Goal: Task Accomplishment & Management: Complete application form

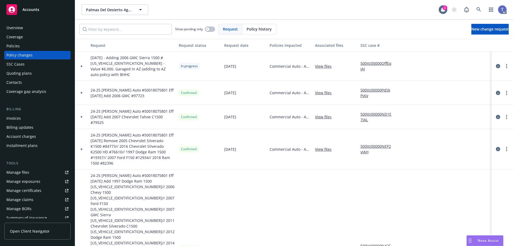
click at [273, 16] on div "Palmas Del Desierto Ag Services, LLC Palmas Del Desierto Ag Services, LLC 1 AC" at bounding box center [294, 9] width 438 height 19
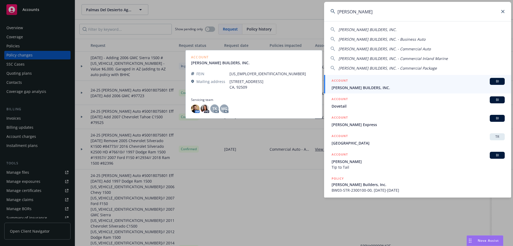
type input "d'vega"
click at [384, 84] on div "ACCOUNT BI" at bounding box center [418, 81] width 173 height 7
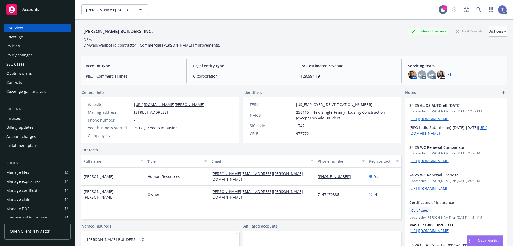
click at [25, 48] on div "Policies" at bounding box center [37, 46] width 62 height 9
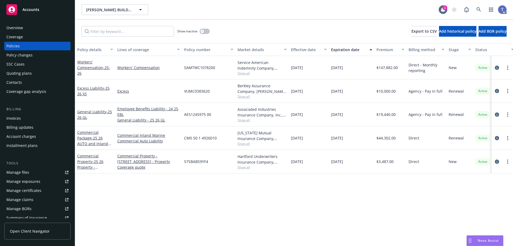
click at [18, 59] on div "Policy changes" at bounding box center [19, 55] width 26 height 9
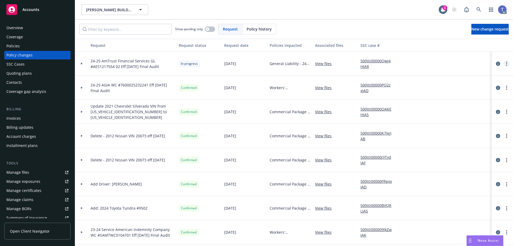
click at [504, 65] on link "more" at bounding box center [507, 63] width 6 height 6
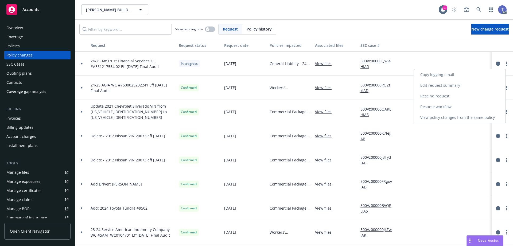
click at [462, 103] on link "Resume workflow" at bounding box center [460, 106] width 92 height 11
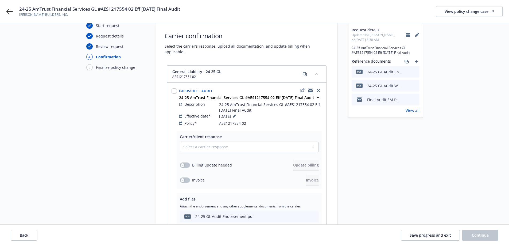
scroll to position [53, 0]
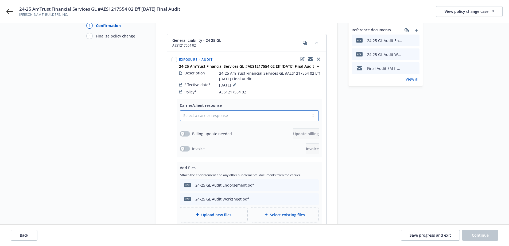
click at [244, 110] on select "Select a carrier response Accepted Accepted with revision No endorsement needed…" at bounding box center [249, 115] width 139 height 11
select select "ACCEPTED"
click at [180, 110] on select "Select a carrier response Accepted Accepted with revision No endorsement needed…" at bounding box center [249, 115] width 139 height 11
click at [184, 131] on button "button" at bounding box center [185, 133] width 10 height 5
click at [293, 131] on span "Update billing" at bounding box center [306, 133] width 26 height 5
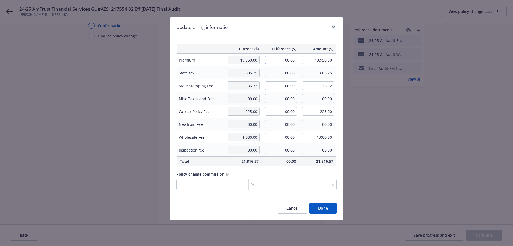
click at [281, 57] on input "00.00" at bounding box center [281, 60] width 32 height 9
type input "21,984.00"
type input "41,934.00"
click at [284, 71] on input "00.00" at bounding box center [281, 72] width 32 height 9
type input "659.52"
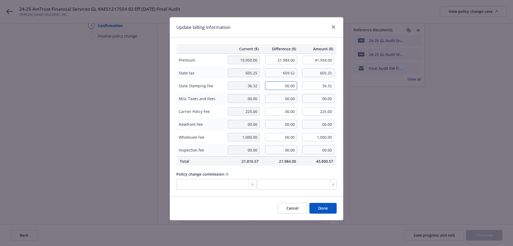
type input "1,264.77"
click at [283, 87] on input "00.00" at bounding box center [281, 85] width 32 height 9
type input "39.57"
type input "75.89"
click at [288, 113] on input "00.00" at bounding box center [281, 111] width 32 height 9
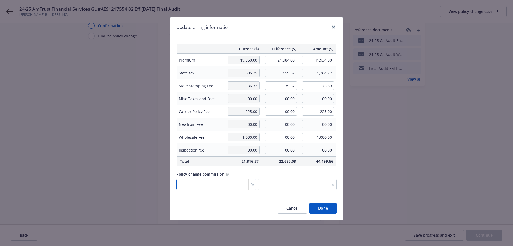
click at [191, 182] on input "number" at bounding box center [216, 184] width 80 height 11
type input "1"
type input "219.84"
type input "10"
type input "2198.4"
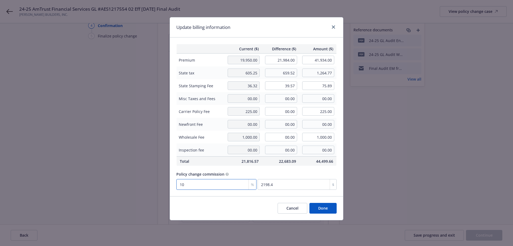
type input "10"
click at [300, 172] on div "Policy change commission" at bounding box center [256, 174] width 160 height 6
click at [321, 205] on button "Done" at bounding box center [323, 208] width 27 height 11
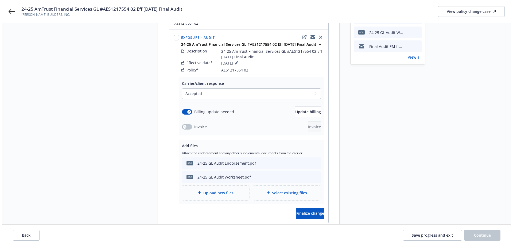
scroll to position [103, 0]
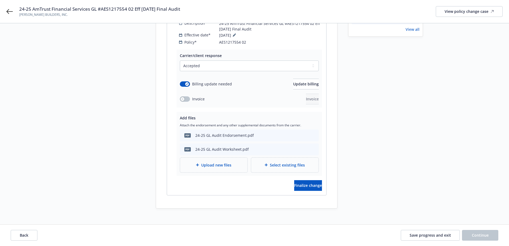
click at [217, 162] on span "Upload new files" at bounding box center [216, 165] width 30 height 6
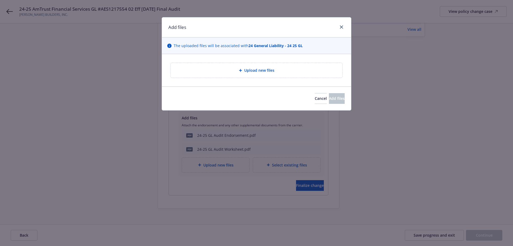
click at [249, 73] on span "Upload new files" at bounding box center [259, 70] width 30 height 6
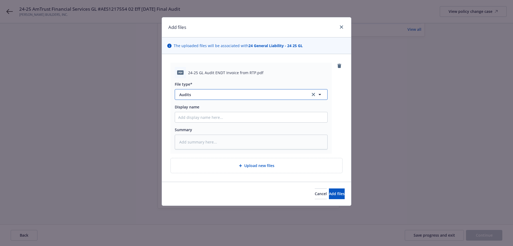
click at [221, 94] on span "Audits" at bounding box center [241, 95] width 124 height 6
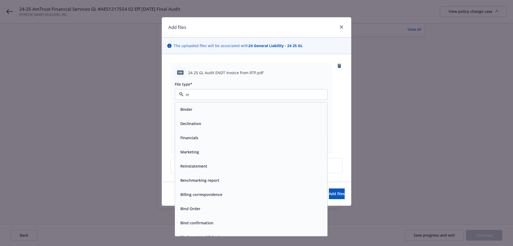
type input "inv"
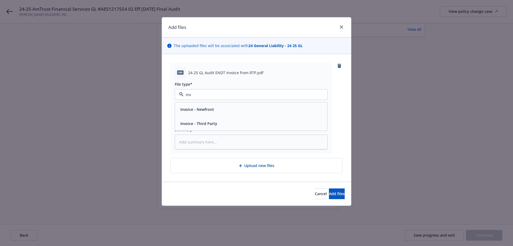
click at [210, 119] on div "Invoice - Third Party" at bounding box center [251, 123] width 152 height 14
click at [337, 192] on button "Add files" at bounding box center [337, 193] width 16 height 11
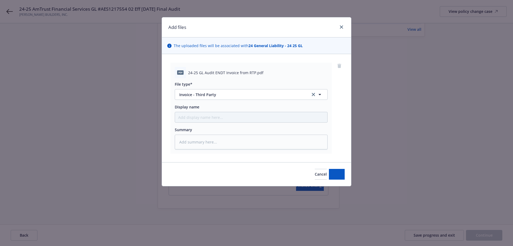
type textarea "x"
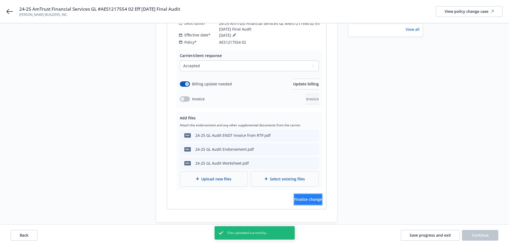
click at [302, 196] on span "Finalize change" at bounding box center [308, 198] width 28 height 5
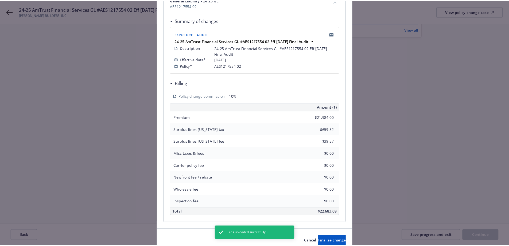
scroll to position [114, 0]
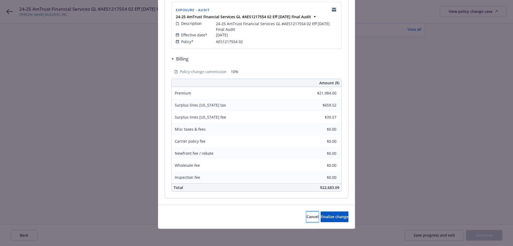
click at [307, 214] on button "Cancel" at bounding box center [313, 216] width 12 height 11
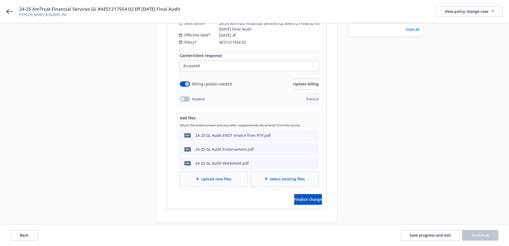
click at [253, 132] on div "24-25 GL Audit ENDT Invoice from RTP.pdf" at bounding box center [232, 135] width 75 height 6
click at [188, 133] on span "pdf" at bounding box center [187, 135] width 6 height 4
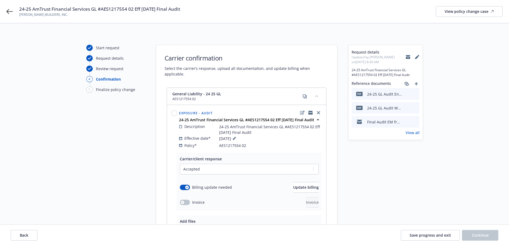
click at [415, 132] on link "View all" at bounding box center [413, 133] width 14 height 6
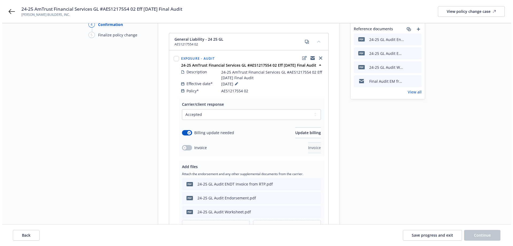
scroll to position [117, 0]
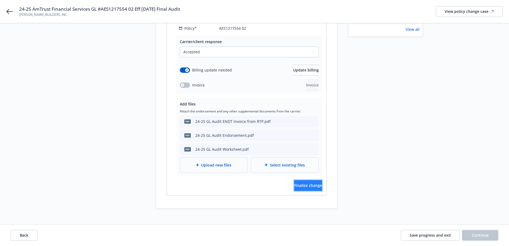
click at [308, 183] on span "Finalize change" at bounding box center [308, 185] width 28 height 5
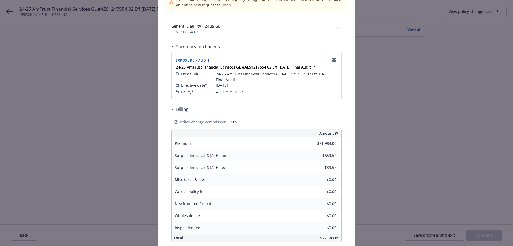
scroll to position [114, 0]
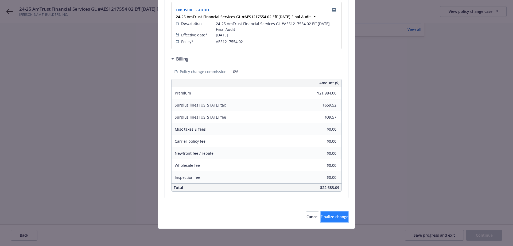
click at [331, 217] on span "Finalize change" at bounding box center [335, 216] width 28 height 5
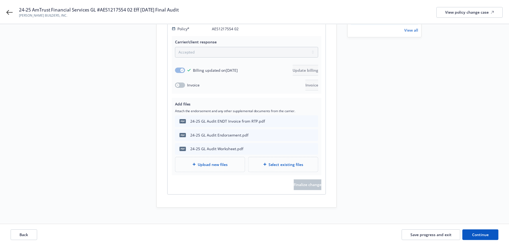
scroll to position [117, 0]
click at [476, 232] on span "Continue" at bounding box center [480, 234] width 17 height 5
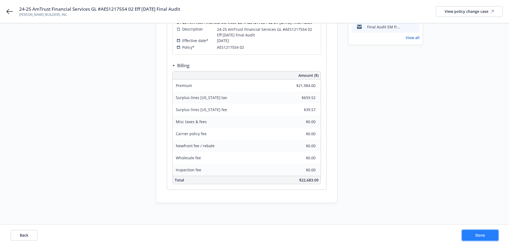
click at [476, 232] on span "Done" at bounding box center [481, 234] width 10 height 5
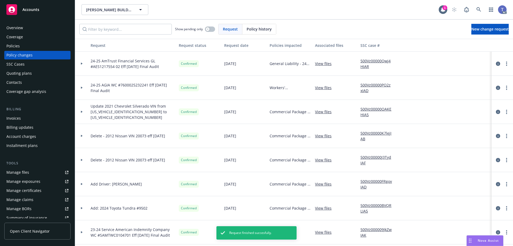
click at [27, 43] on div "Policies" at bounding box center [37, 46] width 62 height 9
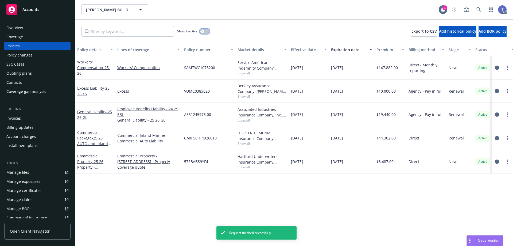
click at [203, 33] on div "button" at bounding box center [202, 31] width 4 height 4
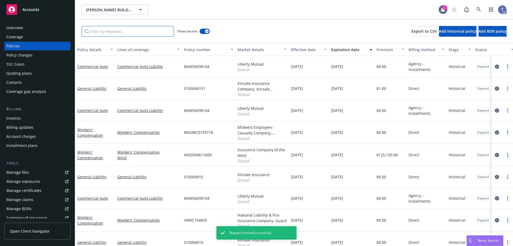
click at [137, 33] on input "Filter by keyword..." at bounding box center [128, 31] width 92 height 11
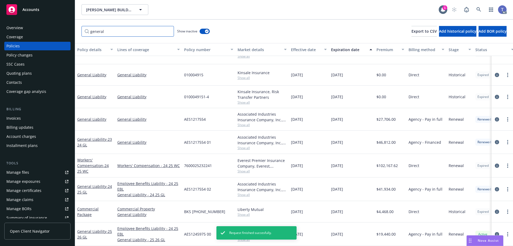
scroll to position [40, 0]
type input "general"
click at [495, 232] on icon "circleInformation" at bounding box center [497, 234] width 4 height 4
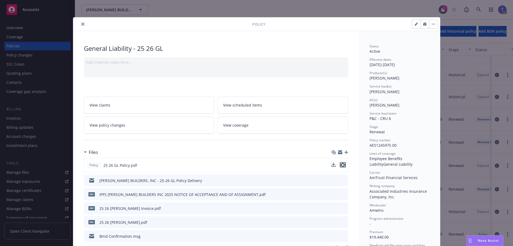
click at [342, 165] on icon "preview file" at bounding box center [343, 165] width 5 height 4
click at [82, 21] on div "Policy" at bounding box center [256, 24] width 367 height 14
click at [82, 22] on icon "close" at bounding box center [82, 23] width 3 height 3
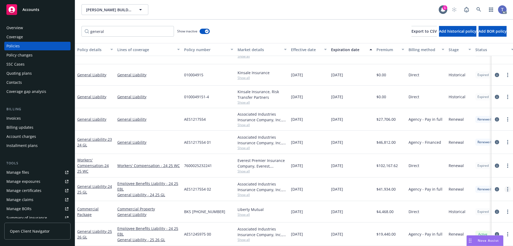
click at [505, 186] on link "more" at bounding box center [508, 189] width 6 height 6
click at [470, 178] on link "Copy logging email" at bounding box center [479, 178] width 63 height 11
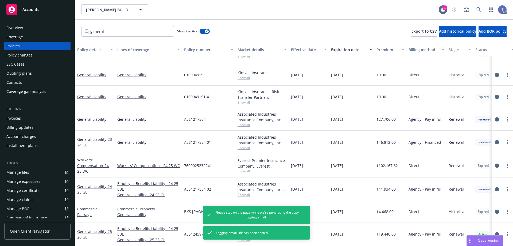
click at [18, 57] on div "Policy changes" at bounding box center [19, 55] width 26 height 9
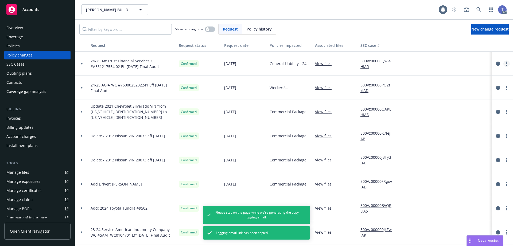
click at [506, 62] on circle "more" at bounding box center [506, 61] width 1 height 1
click at [440, 73] on link "Copy logging email" at bounding box center [460, 74] width 92 height 11
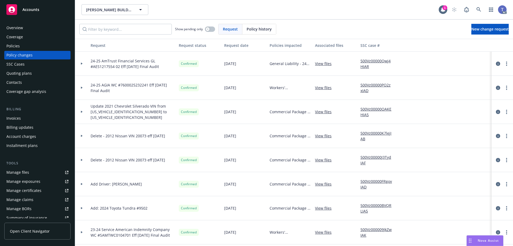
click at [21, 82] on div "Contacts" at bounding box center [14, 82] width 16 height 9
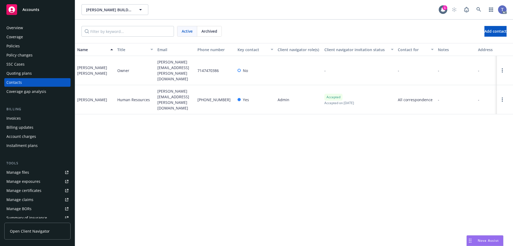
click at [16, 41] on div "Coverage" at bounding box center [14, 37] width 17 height 9
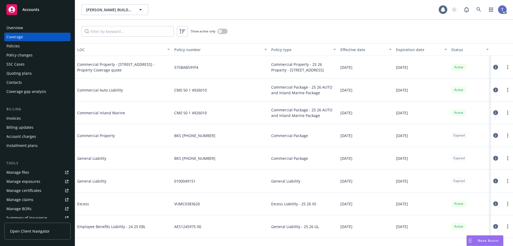
drag, startPoint x: 16, startPoint y: 41, endPoint x: 10, endPoint y: 45, distance: 6.7
click at [15, 47] on div "Policies" at bounding box center [12, 46] width 13 height 9
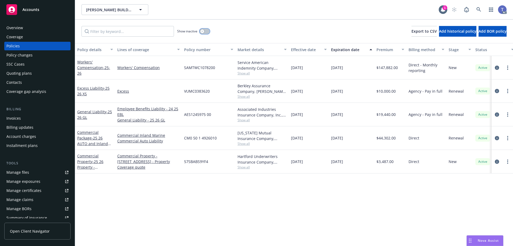
click at [207, 31] on button "button" at bounding box center [205, 31] width 10 height 5
click at [141, 32] on input "Filter by keyword..." at bounding box center [128, 31] width 92 height 11
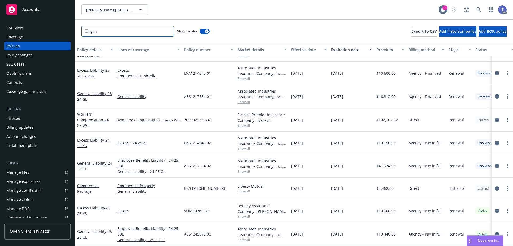
scroll to position [257, 0]
type input "gen"
click at [246, 169] on span "Show all" at bounding box center [262, 171] width 49 height 5
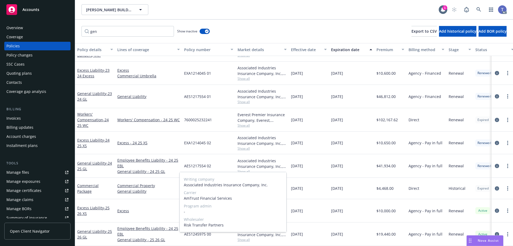
click at [190, 197] on span "AmTrust Financial Services" at bounding box center [233, 198] width 98 height 6
drag, startPoint x: 190, startPoint y: 197, endPoint x: 227, endPoint y: 197, distance: 37.4
click at [227, 197] on span "AmTrust Financial Services" at bounding box center [233, 198] width 98 height 6
copy span "AmTrust Financial Services"
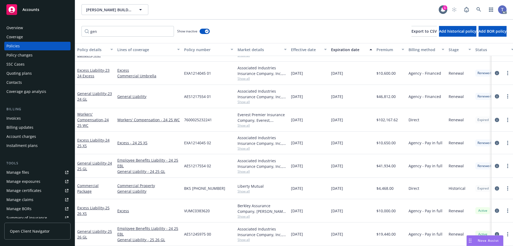
click at [16, 117] on div "Invoices" at bounding box center [13, 118] width 14 height 9
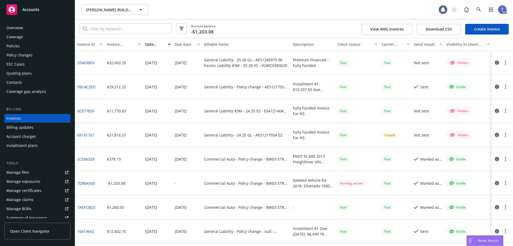
click at [484, 30] on link "Create Invoice" at bounding box center [487, 29] width 44 height 11
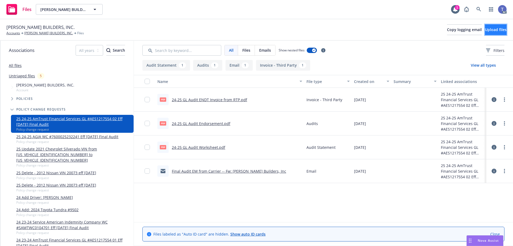
click at [485, 31] on span "Upload files" at bounding box center [496, 29] width 22 height 5
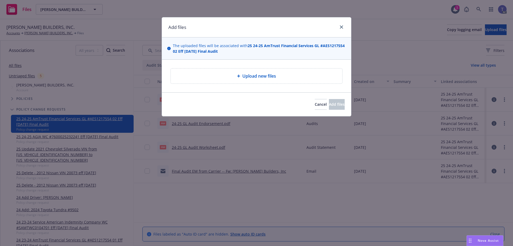
click at [230, 78] on div "Upload new files" at bounding box center [256, 76] width 163 height 6
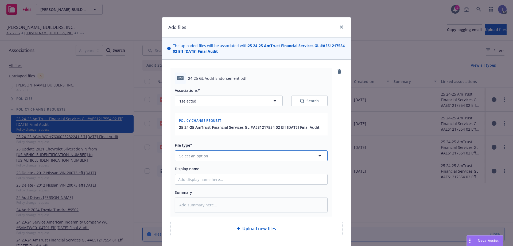
click at [251, 157] on button "Select an option" at bounding box center [251, 155] width 153 height 11
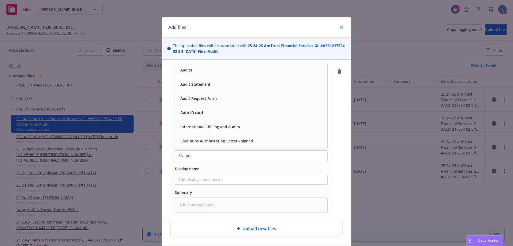
type input "aud"
click at [198, 98] on div "Audits" at bounding box center [251, 98] width 146 height 8
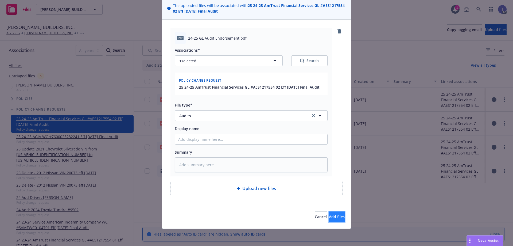
click at [329, 215] on span "Add files" at bounding box center [337, 216] width 16 height 5
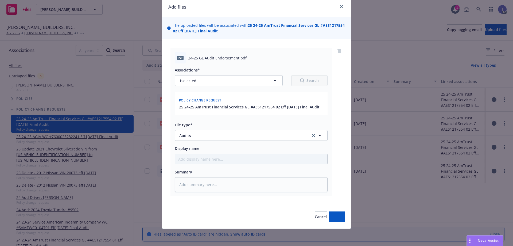
scroll to position [20, 0]
type textarea "x"
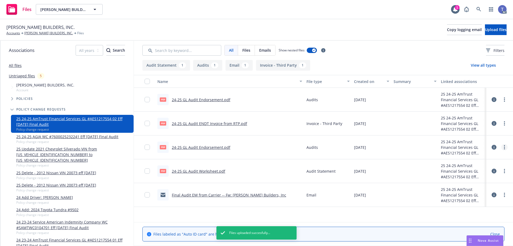
click at [505, 149] on circle "more" at bounding box center [504, 148] width 1 height 1
click at [471, 156] on link "Archive" at bounding box center [480, 158] width 53 height 11
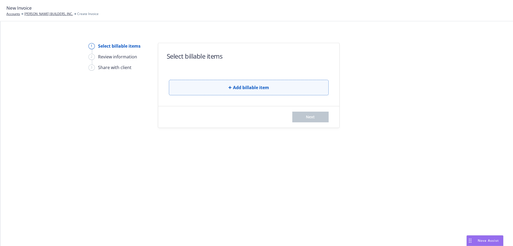
click at [212, 84] on button "Add billable item" at bounding box center [249, 88] width 160 height 16
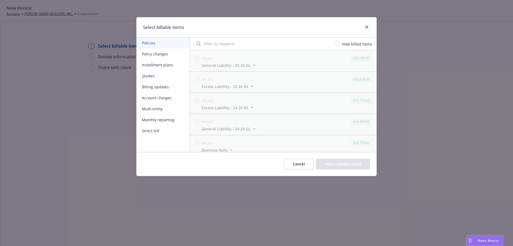
click at [160, 55] on button "Policy changes" at bounding box center [163, 53] width 53 height 11
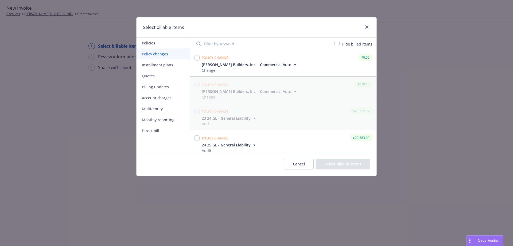
scroll to position [86, 0]
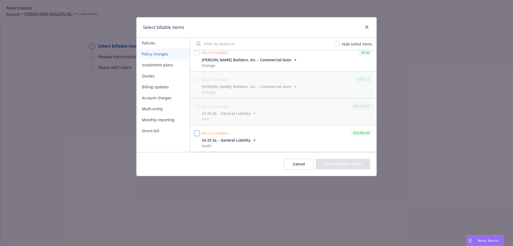
drag, startPoint x: 196, startPoint y: 132, endPoint x: 203, endPoint y: 132, distance: 7.0
click at [196, 132] on input "checkbox" at bounding box center [196, 132] width 5 height 5
checkbox input "true"
click at [348, 163] on button "Select billable items" at bounding box center [343, 164] width 54 height 11
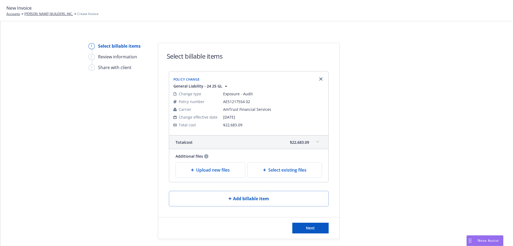
click at [220, 168] on span "Upload new files" at bounding box center [213, 170] width 34 height 6
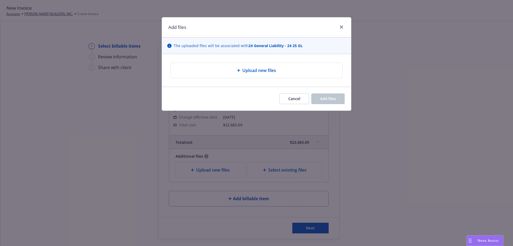
click at [221, 69] on div "Upload new files" at bounding box center [256, 70] width 163 height 6
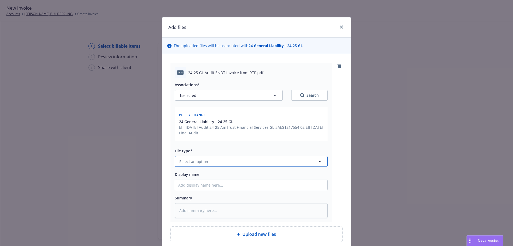
click at [251, 159] on button "Select an option" at bounding box center [251, 161] width 153 height 11
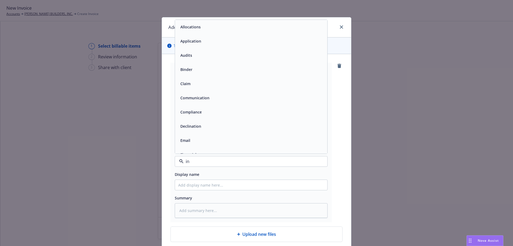
type input "inv"
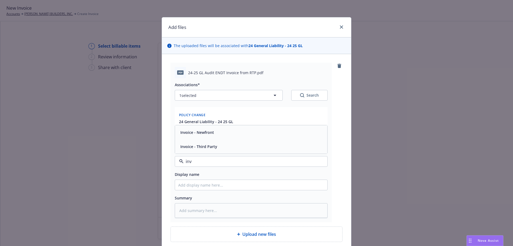
click at [219, 149] on div "Invoice - Third Party" at bounding box center [251, 146] width 146 height 8
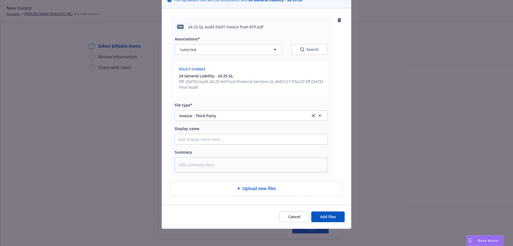
click at [262, 190] on span "Upload new files" at bounding box center [259, 188] width 34 height 6
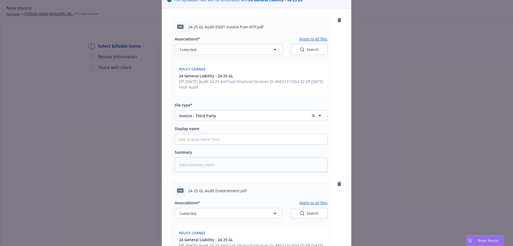
type textarea "x"
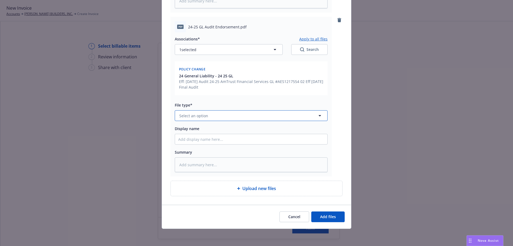
click at [225, 117] on button "Select an option" at bounding box center [251, 115] width 153 height 11
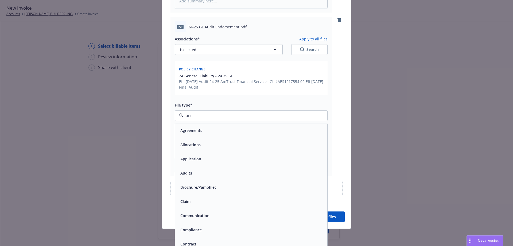
type input "aud"
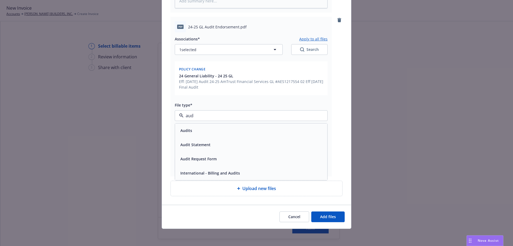
click at [199, 130] on div "Audits" at bounding box center [251, 130] width 146 height 8
click at [329, 217] on span "Add files" at bounding box center [328, 216] width 16 height 5
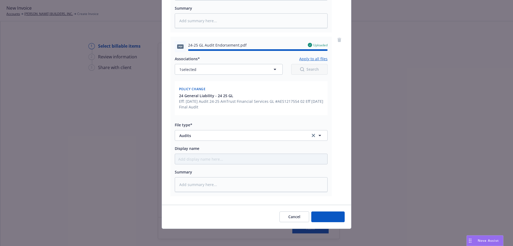
type textarea "x"
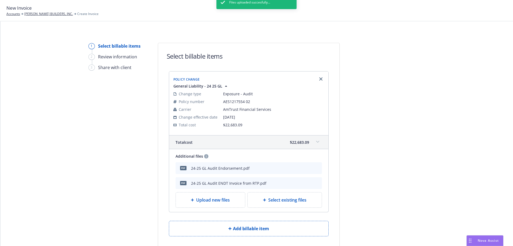
scroll to position [44, 0]
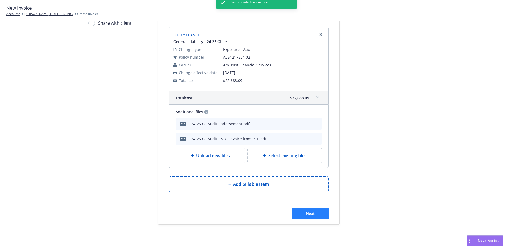
drag, startPoint x: 295, startPoint y: 215, endPoint x: 299, endPoint y: 214, distance: 3.4
click at [296, 215] on div "Files uploaded succesfully..." at bounding box center [257, 119] width 80 height 246
drag, startPoint x: 307, startPoint y: 217, endPoint x: 365, endPoint y: 211, distance: 57.8
click at [307, 217] on button "Next" at bounding box center [310, 213] width 36 height 11
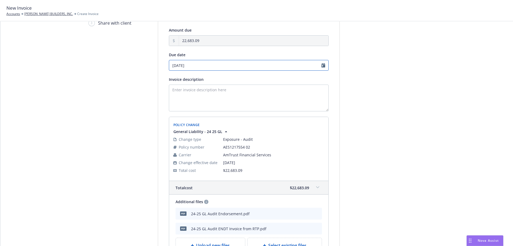
click at [207, 66] on input "09/02/2025" at bounding box center [249, 65] width 160 height 11
select select "September"
select select "2025"
click at [259, 67] on input "09/02/2025" at bounding box center [249, 65] width 160 height 11
click at [245, 91] on textarea "Invoice description" at bounding box center [249, 97] width 160 height 27
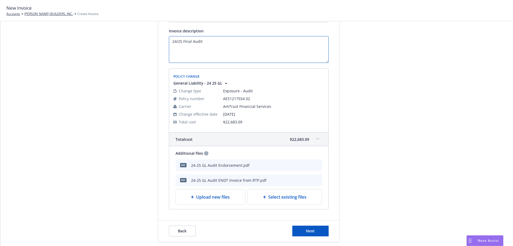
scroll to position [83, 0]
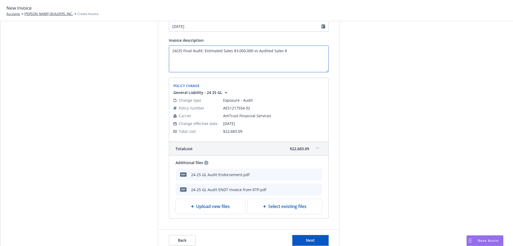
click at [293, 52] on textarea "24/25 Final Audit: Estimated Sales $3,000,000 vs Audited Sales $" at bounding box center [249, 58] width 160 height 27
type textarea "24/25 Final Audit: Estimated Sales $3,000,000 vs Audited Sales $6,392,657."
click at [317, 239] on button "Next" at bounding box center [310, 240] width 36 height 11
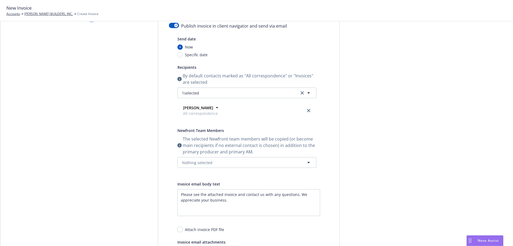
scroll to position [0, 0]
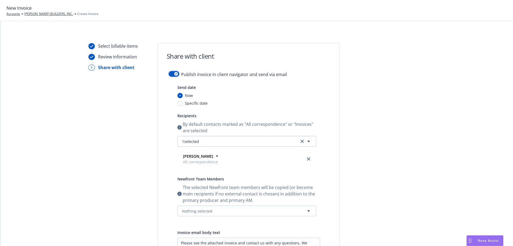
click at [172, 71] on button "button" at bounding box center [174, 73] width 10 height 5
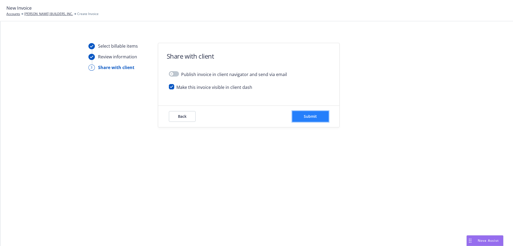
click at [321, 120] on button "Submit" at bounding box center [310, 116] width 36 height 11
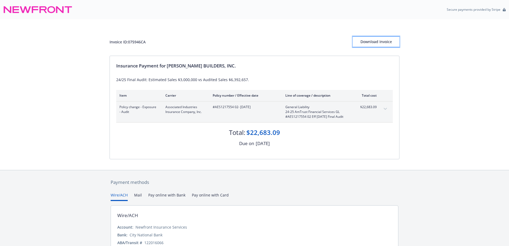
click at [385, 40] on div "Download Invoice" at bounding box center [376, 42] width 47 height 10
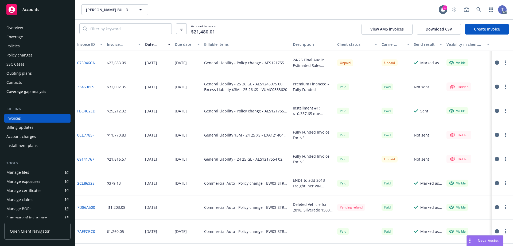
click at [503, 63] on button "button" at bounding box center [506, 62] width 6 height 6
click at [473, 95] on link "Copy invoice URL" at bounding box center [470, 95] width 68 height 11
